Goal: Task Accomplishment & Management: Manage account settings

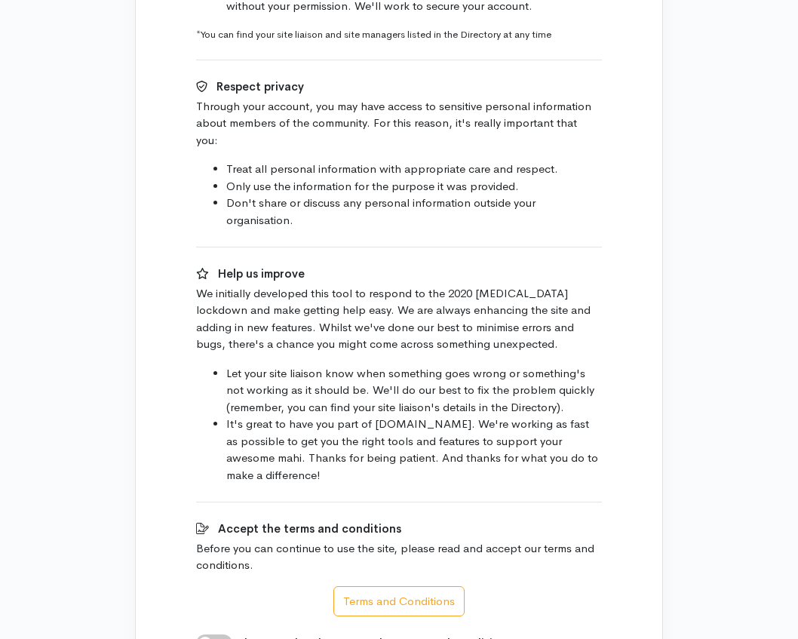
scroll to position [944, 0]
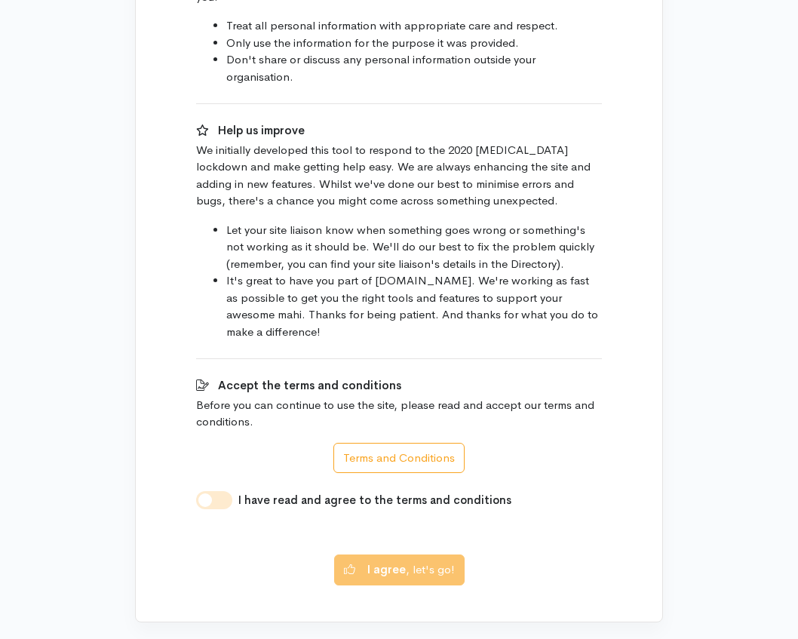
click at [218, 491] on input "I have read and agree to the terms and conditions" at bounding box center [214, 500] width 36 height 18
checkbox input "true"
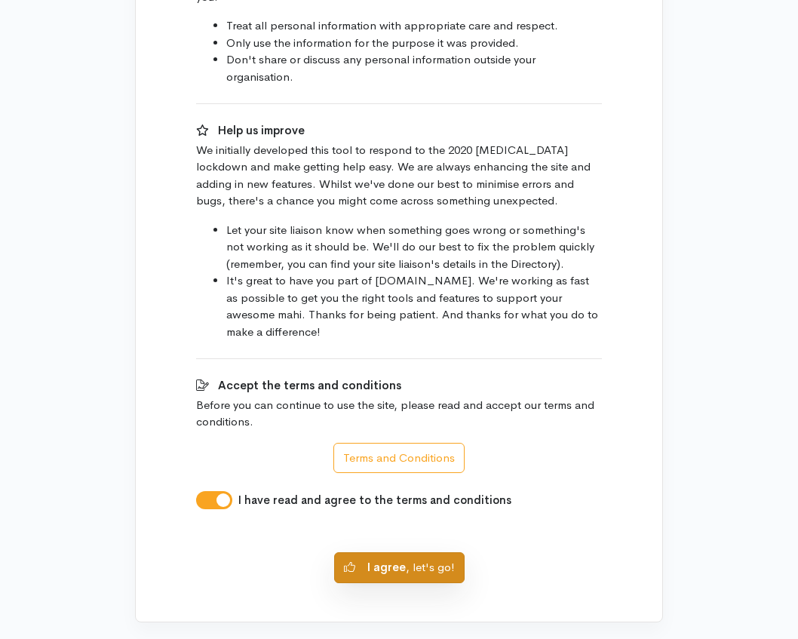
click at [388, 560] on b "I agree" at bounding box center [386, 567] width 38 height 14
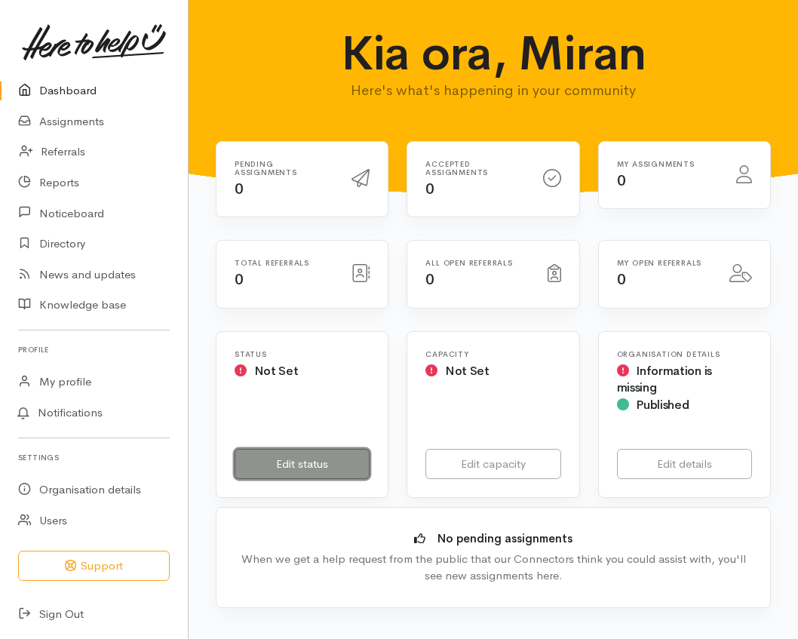
click at [289, 459] on link "Edit status" at bounding box center [302, 464] width 135 height 31
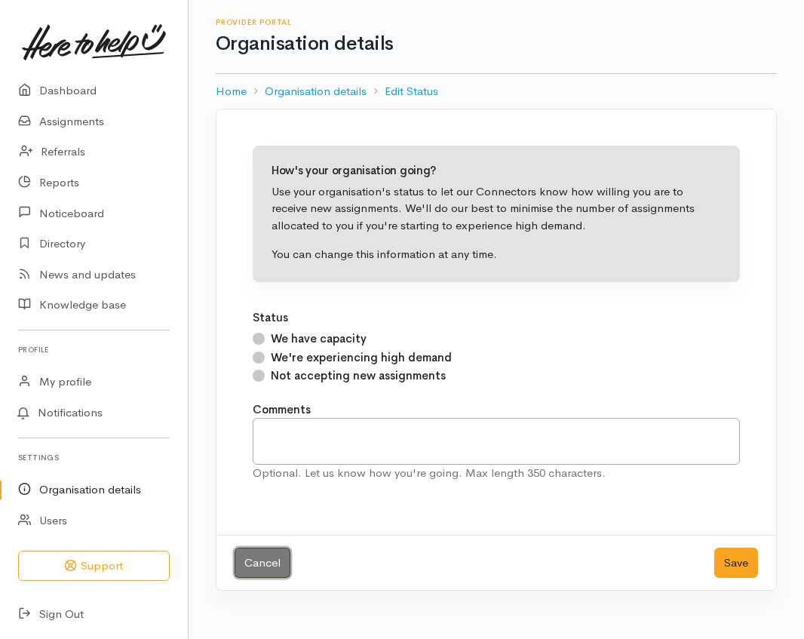
click at [266, 560] on link "Cancel" at bounding box center [263, 563] width 56 height 31
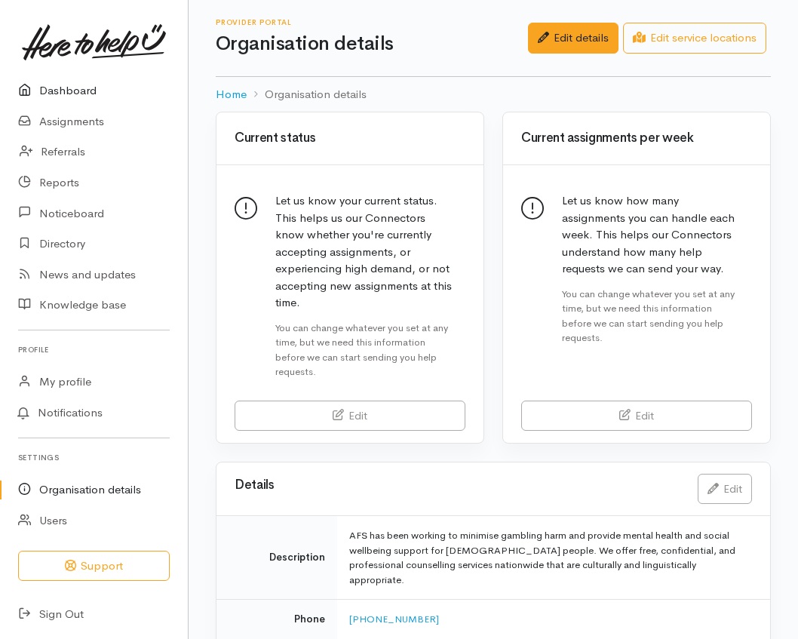
click at [55, 87] on link "Dashboard" at bounding box center [94, 90] width 188 height 31
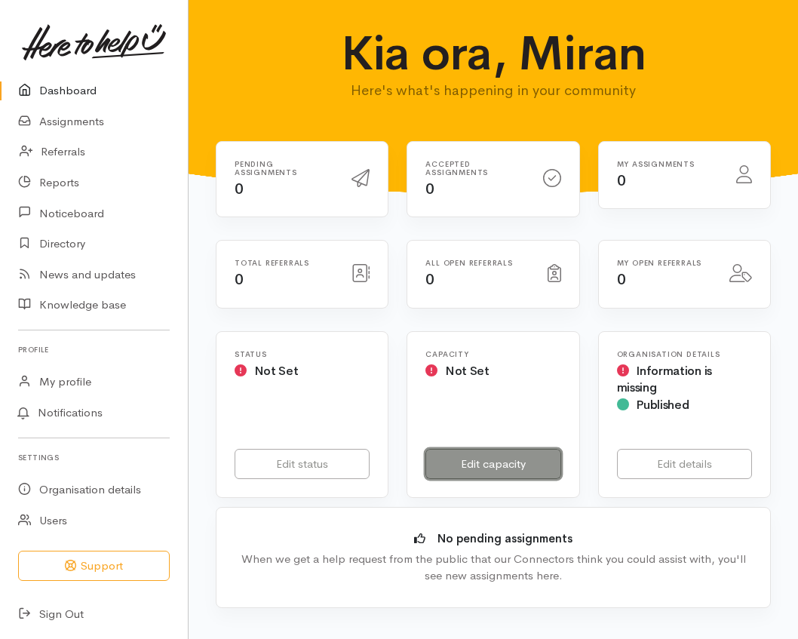
click at [493, 465] on link "Edit capacity" at bounding box center [492, 464] width 135 height 31
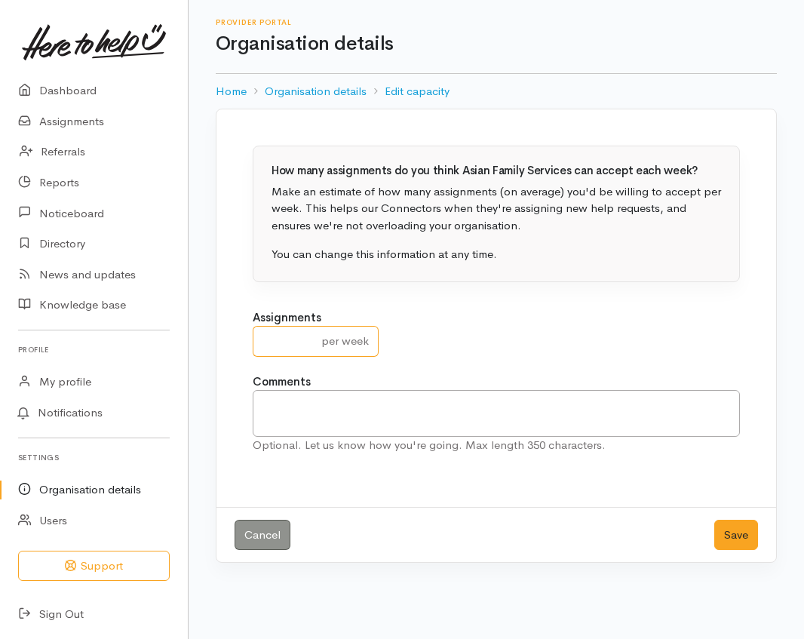
click at [285, 333] on input "number" at bounding box center [283, 341] width 60 height 31
click at [305, 335] on input "1" at bounding box center [283, 341] width 60 height 31
click at [305, 335] on input "2" at bounding box center [283, 341] width 60 height 31
click at [305, 335] on input "3" at bounding box center [283, 341] width 60 height 31
click at [305, 335] on input "4" at bounding box center [283, 341] width 60 height 31
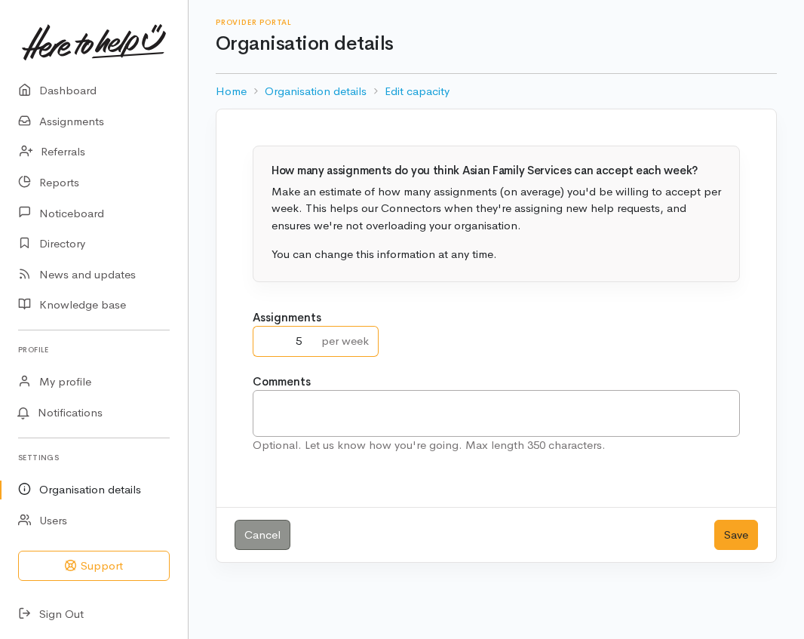
click at [305, 335] on input "5" at bounding box center [283, 341] width 60 height 31
click at [305, 335] on input "6" at bounding box center [283, 341] width 60 height 31
click at [305, 335] on input "7" at bounding box center [283, 341] width 60 height 31
click at [305, 335] on input "8" at bounding box center [283, 341] width 60 height 31
click at [305, 335] on input "9" at bounding box center [283, 341] width 60 height 31
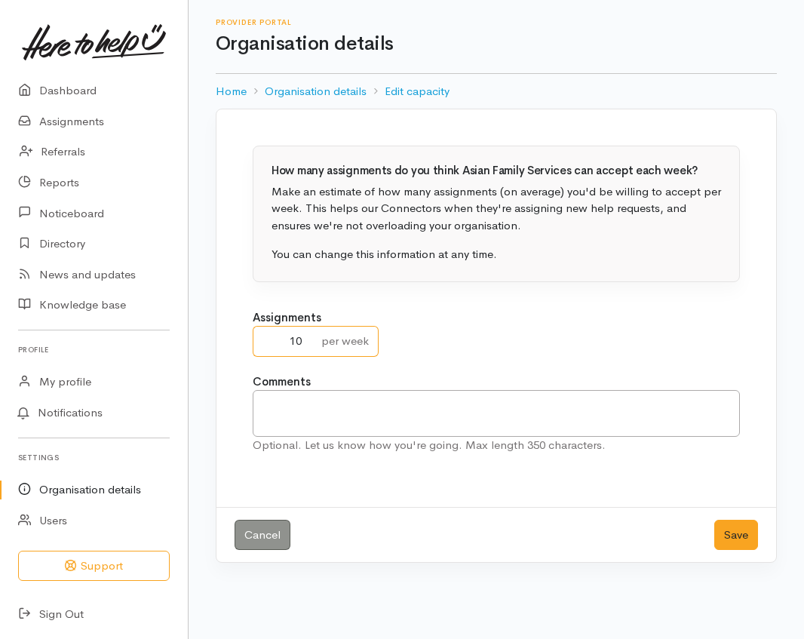
type input "10"
click at [305, 335] on input "10" at bounding box center [283, 341] width 60 height 31
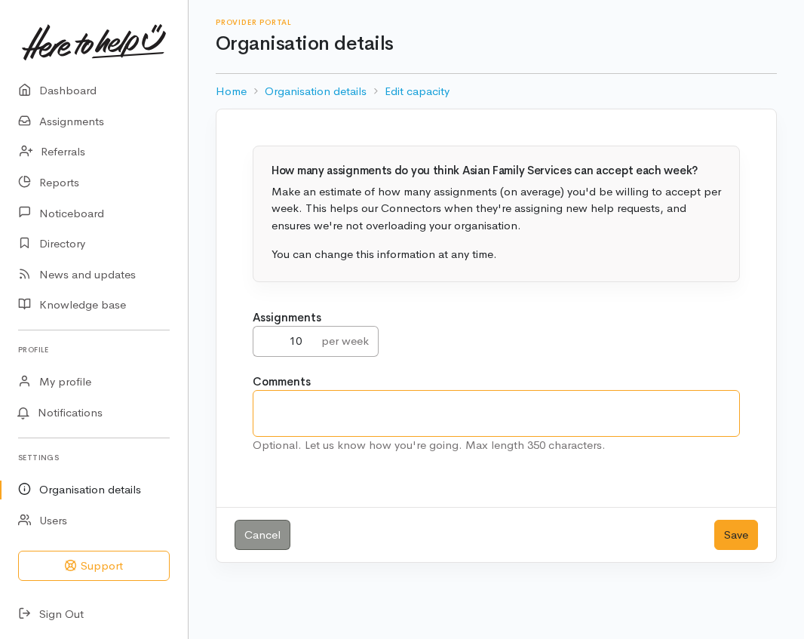
click at [287, 397] on textarea at bounding box center [496, 413] width 487 height 47
type textarea "I"
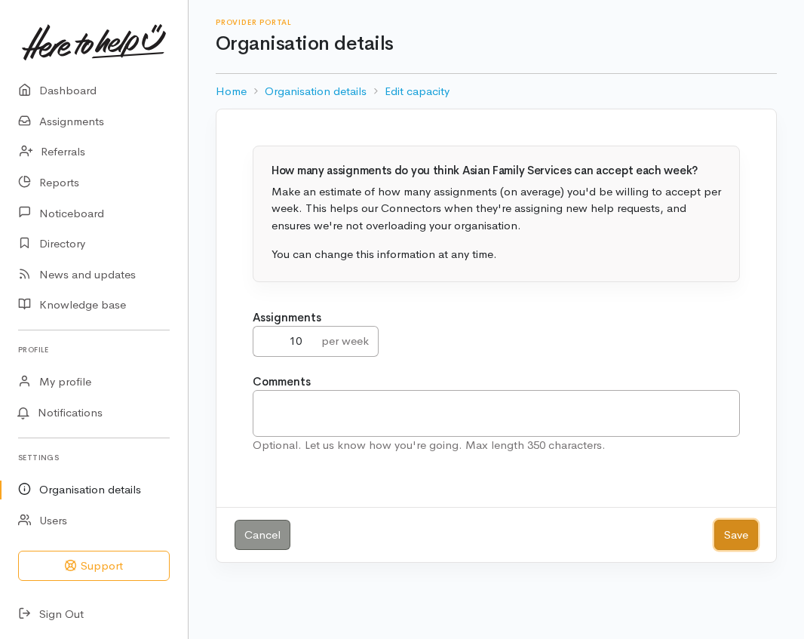
click at [726, 527] on button "Save" at bounding box center [736, 535] width 44 height 31
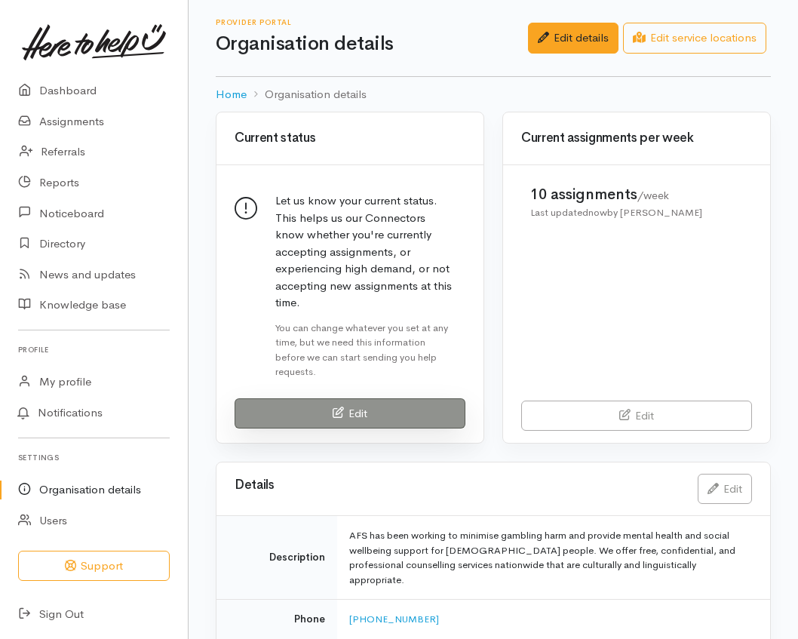
click at [371, 398] on link "Edit" at bounding box center [350, 413] width 231 height 31
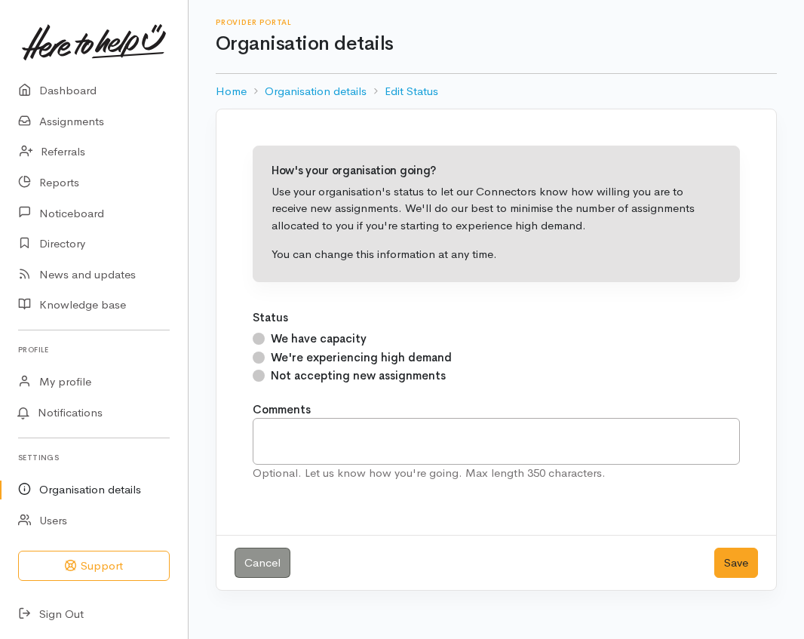
click at [259, 336] on input "We have capacity" at bounding box center [259, 339] width 12 height 12
radio input "true"
click at [735, 557] on button "Save" at bounding box center [736, 563] width 44 height 31
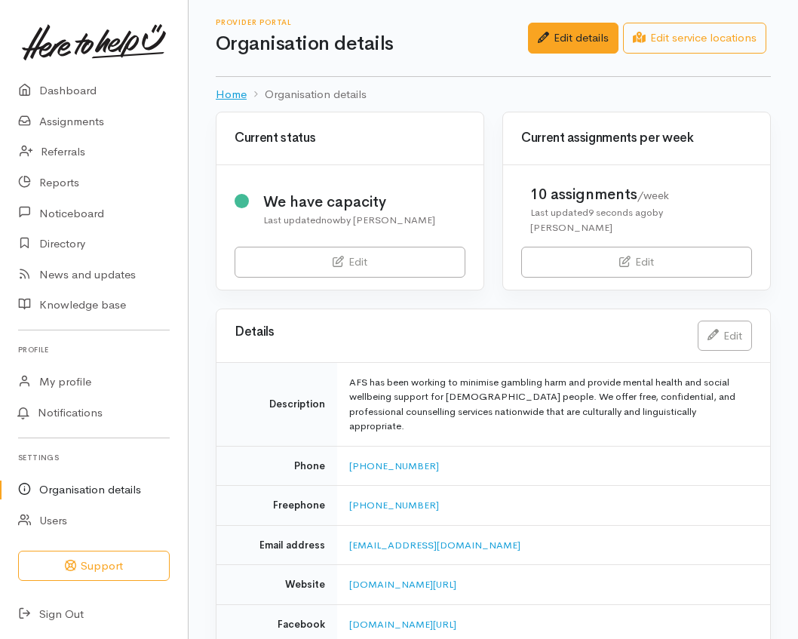
click at [236, 91] on link "Home" at bounding box center [231, 94] width 31 height 17
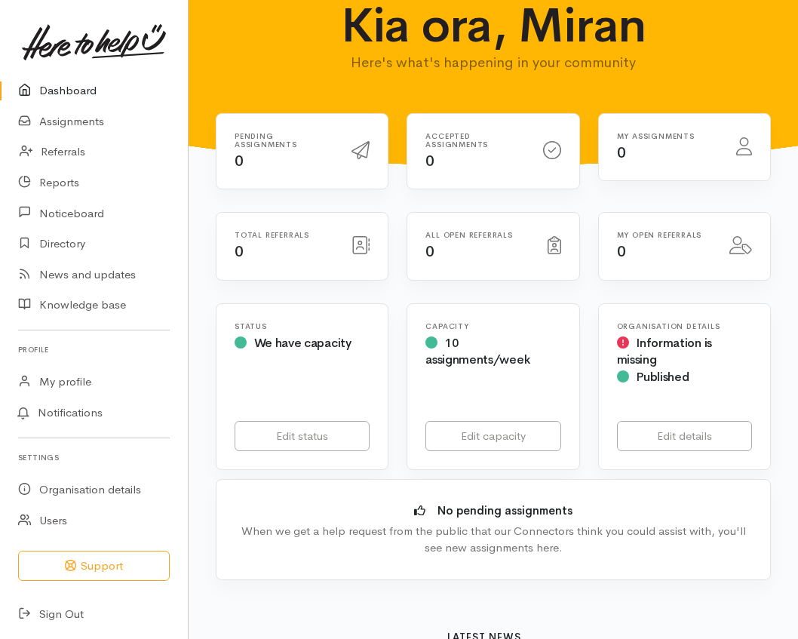
scroll to position [26, 0]
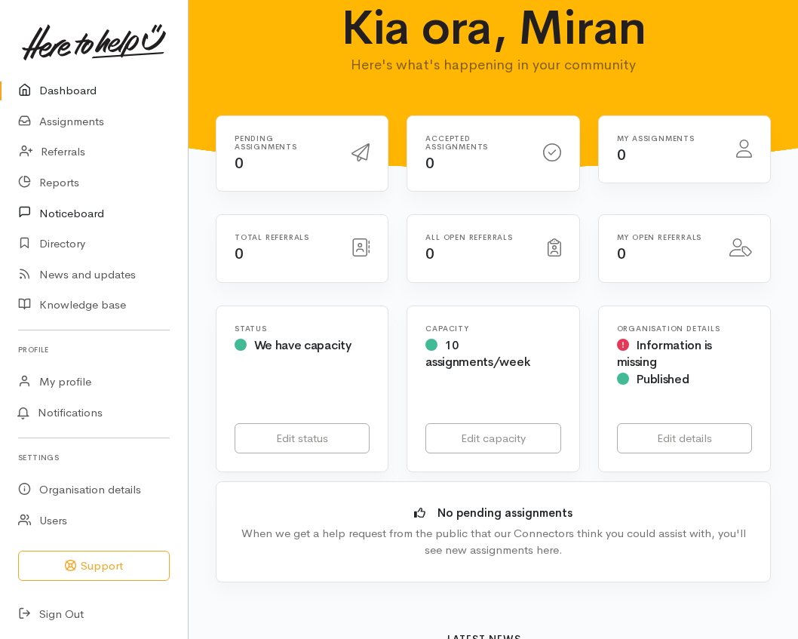
click at [63, 219] on link "Noticeboard" at bounding box center [94, 213] width 188 height 31
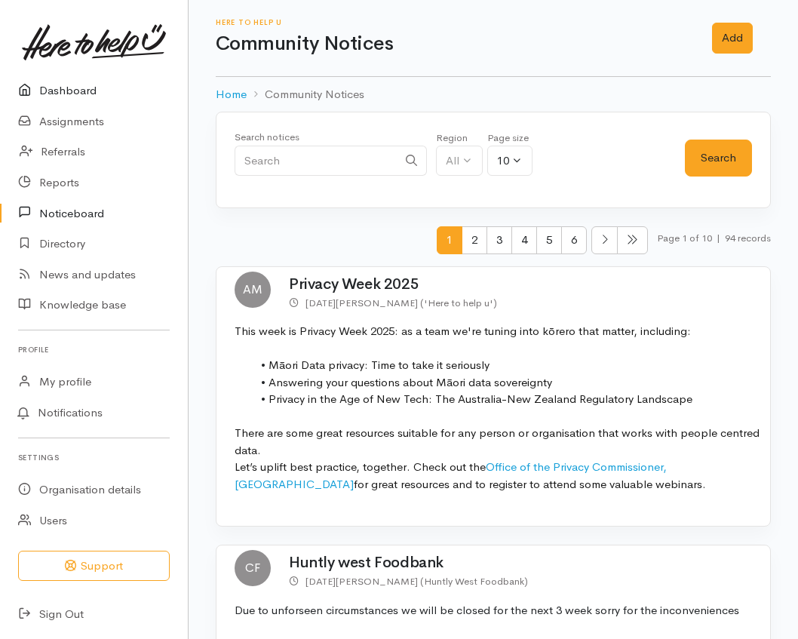
click at [81, 94] on link "Dashboard" at bounding box center [94, 90] width 188 height 31
